Goal: Answer question/provide support: Share knowledge or assist other users

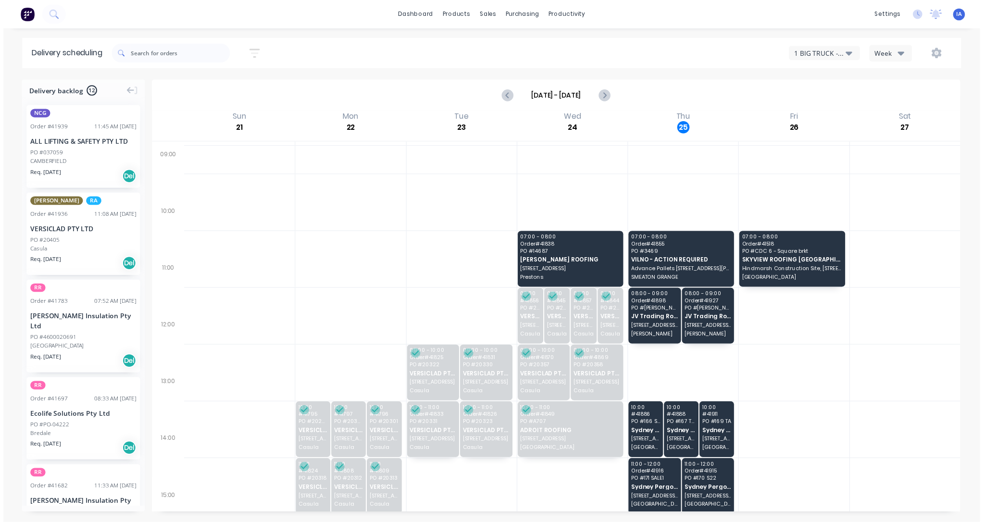
scroll to position [193, 0]
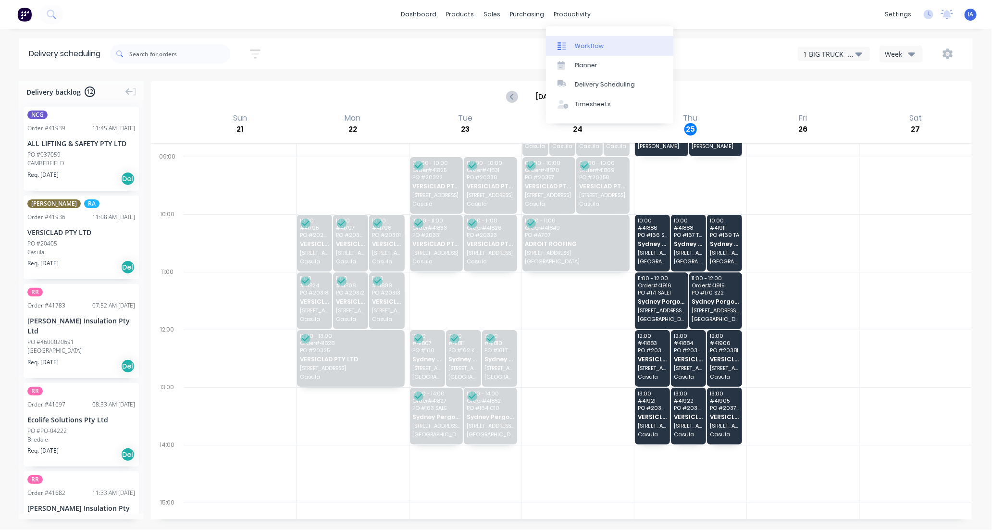
click at [584, 44] on div "Workflow" at bounding box center [589, 46] width 29 height 9
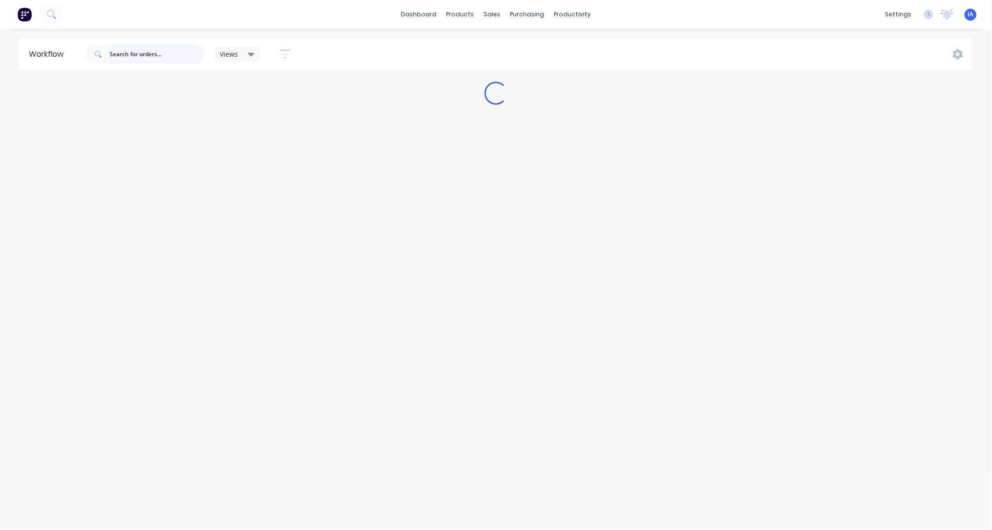
click at [135, 53] on input "text" at bounding box center [157, 54] width 95 height 19
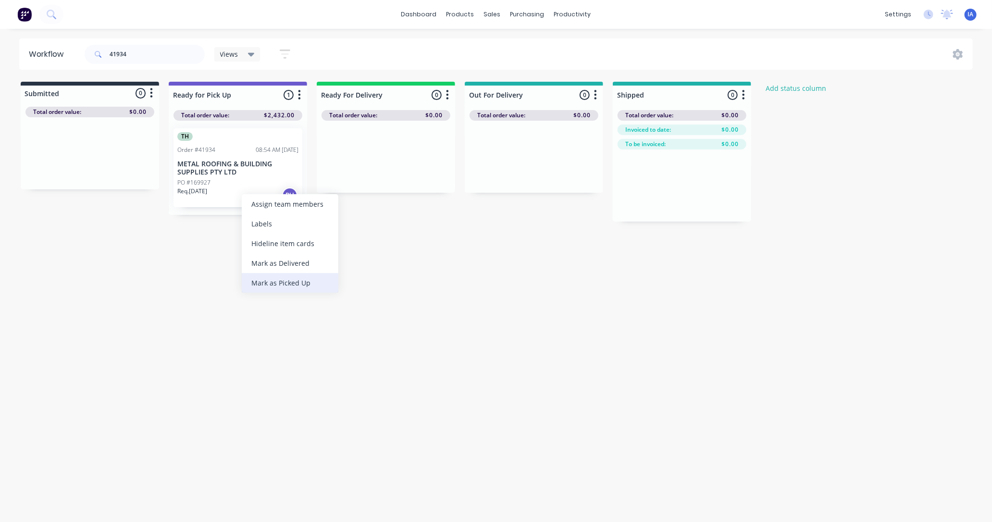
click at [281, 281] on div "Mark as Picked Up" at bounding box center [290, 283] width 97 height 20
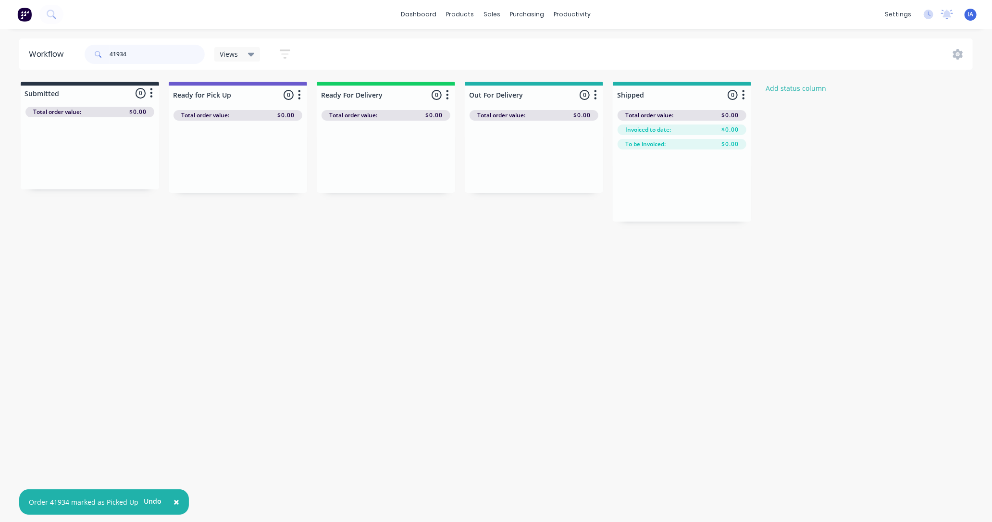
click at [143, 59] on input "41934" at bounding box center [157, 54] width 95 height 19
type input "4"
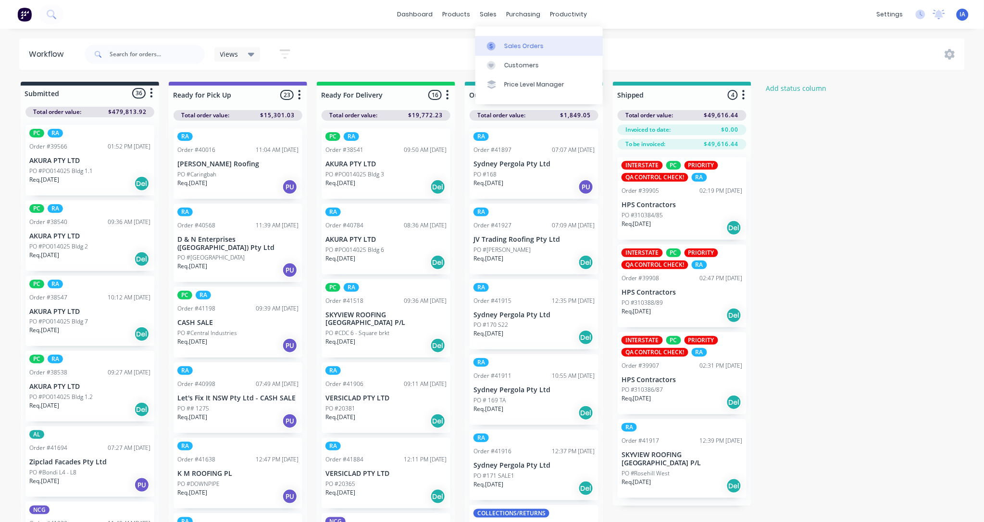
click at [523, 49] on div "Sales Orders" at bounding box center [523, 46] width 39 height 9
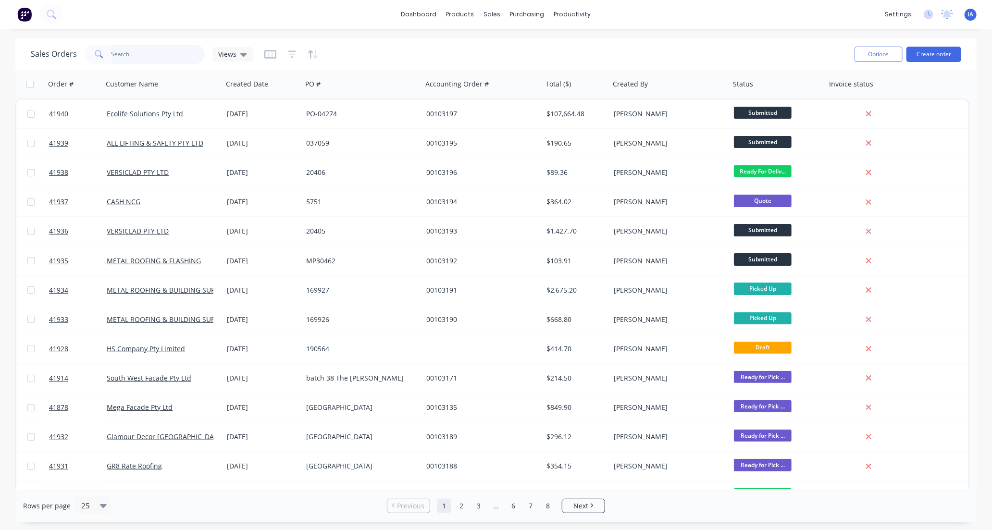
click at [128, 48] on input "text" at bounding box center [159, 54] width 94 height 19
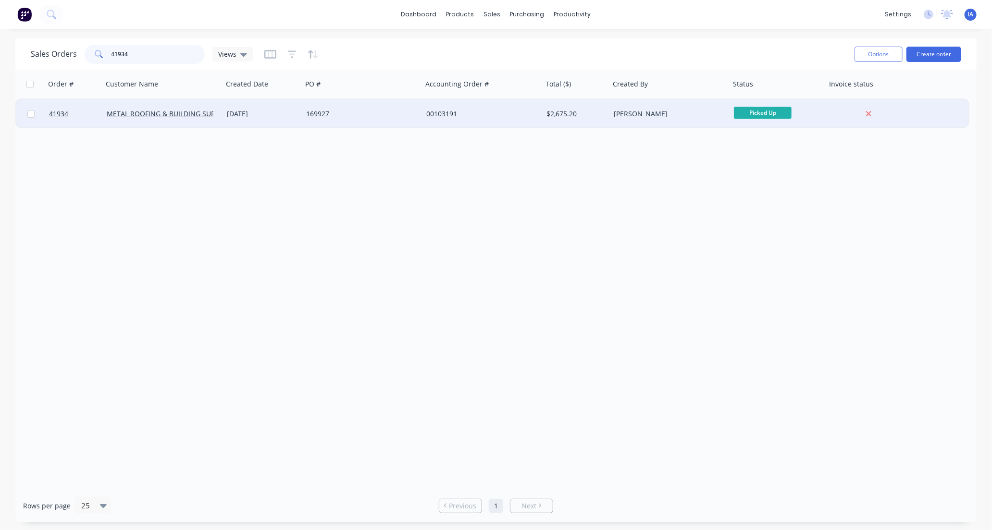
type input "41934"
click at [213, 123] on div "METAL ROOFING & BUILDING SUPPLIES PTY LTD" at bounding box center [163, 114] width 120 height 29
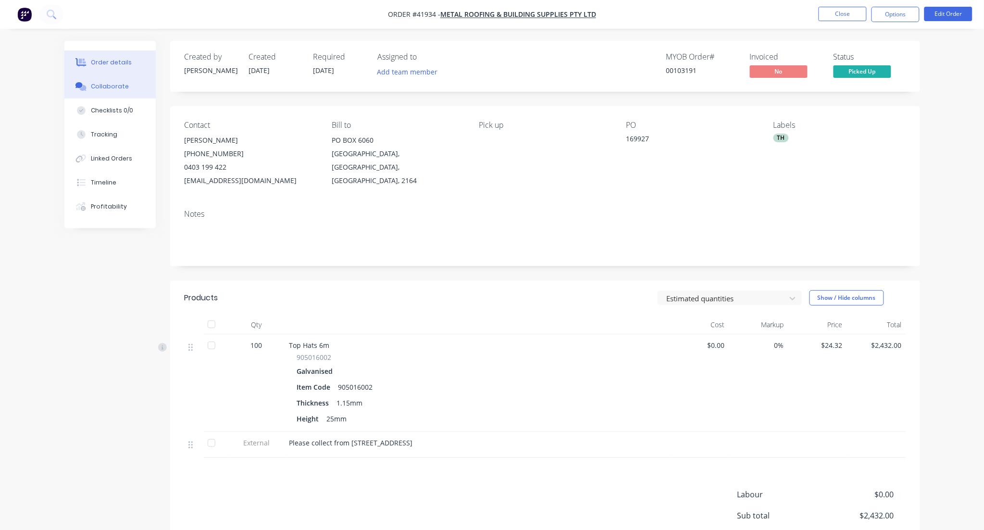
click at [125, 86] on div "Collaborate" at bounding box center [110, 86] width 38 height 9
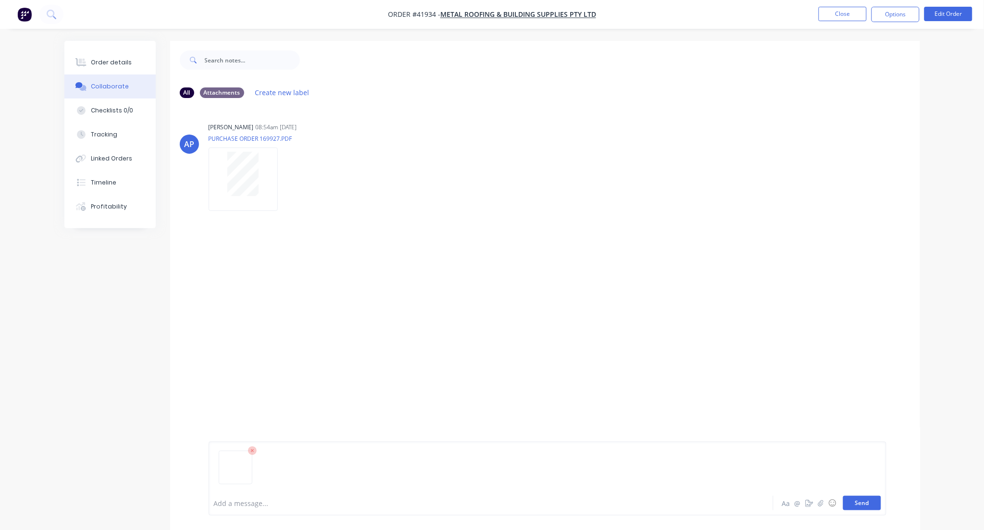
click at [859, 501] on button "Send" at bounding box center [862, 503] width 38 height 14
click at [856, 14] on button "Close" at bounding box center [843, 14] width 48 height 14
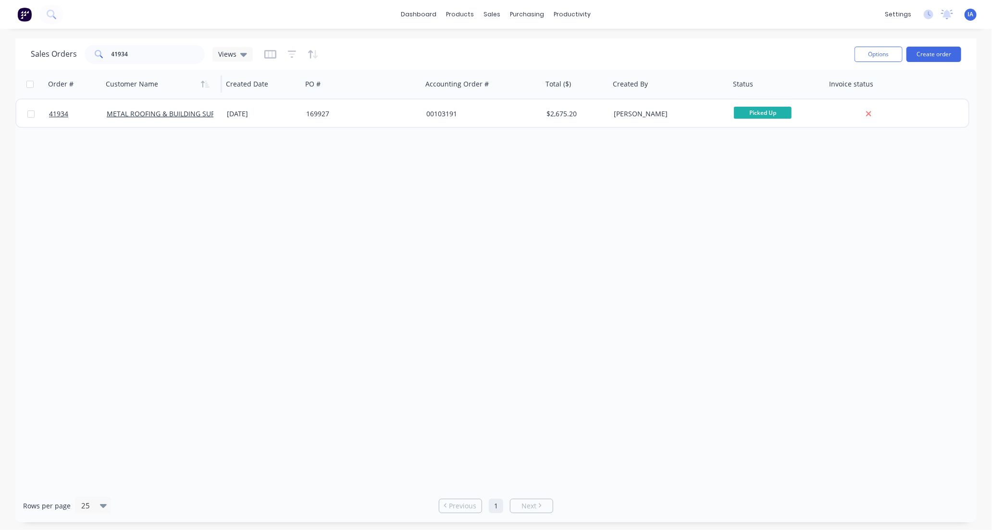
click at [136, 78] on div at bounding box center [159, 84] width 107 height 19
click at [148, 53] on input "41934" at bounding box center [159, 54] width 94 height 19
type input "4"
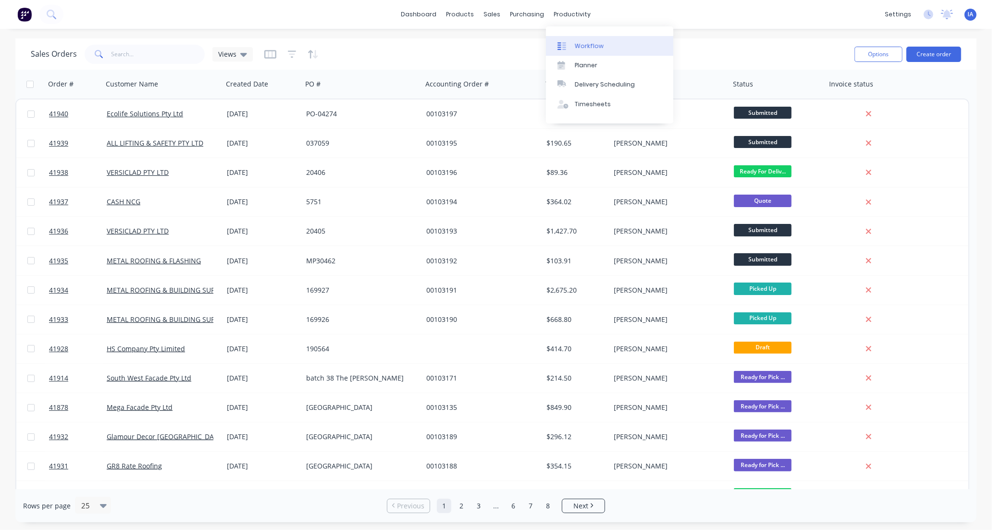
click at [609, 47] on link "Workflow" at bounding box center [609, 45] width 127 height 19
